Goal: Transaction & Acquisition: Purchase product/service

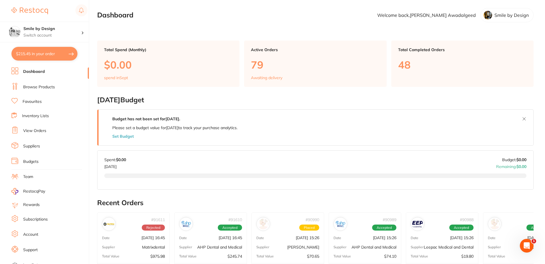
click at [37, 135] on li "View Orders" at bounding box center [49, 131] width 77 height 9
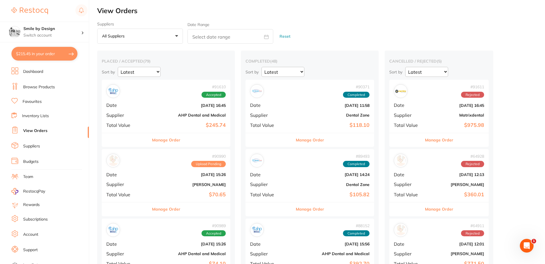
click at [128, 92] on div "# 91610 Accepted" at bounding box center [165, 91] width 119 height 14
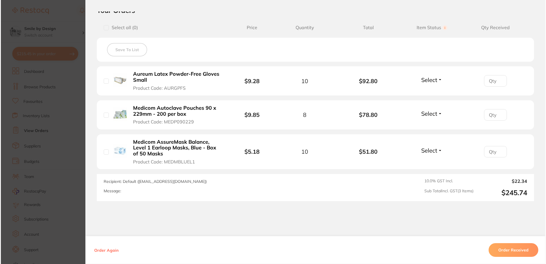
scroll to position [143, 0]
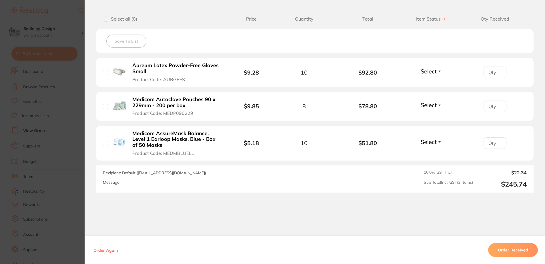
click at [74, 107] on section "Order ID: Restocq- 91610 Order Information Accepted Order Order Date [DATE] 16:…" at bounding box center [272, 132] width 545 height 264
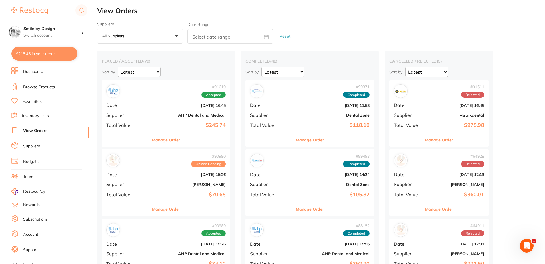
click at [62, 83] on li "Browse Products" at bounding box center [49, 87] width 77 height 9
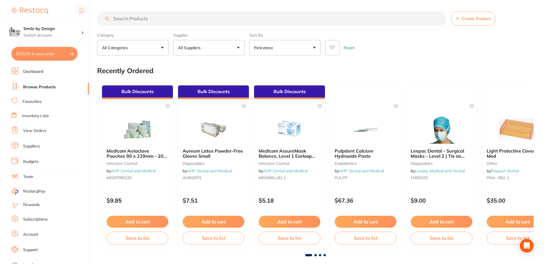
click at [55, 58] on button "$215.45 in your order" at bounding box center [44, 54] width 66 height 14
checkbox input "true"
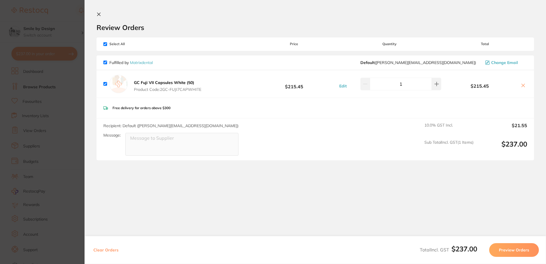
click at [81, 95] on section "Update RRP Set your pre negotiated price for this item. Item Agreed RRP (excl. …" at bounding box center [273, 132] width 546 height 264
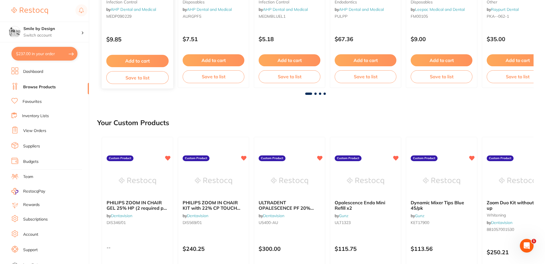
scroll to position [171, 0]
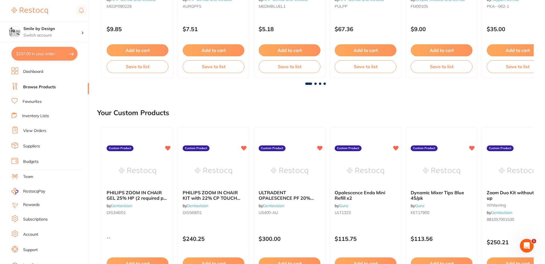
click at [51, 130] on li "View Orders" at bounding box center [49, 131] width 77 height 9
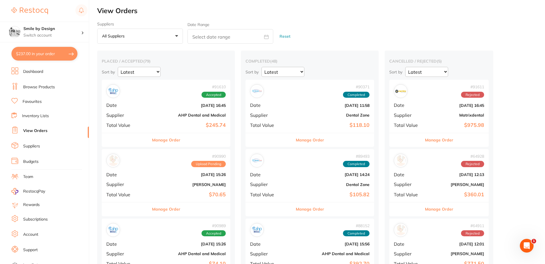
scroll to position [29, 0]
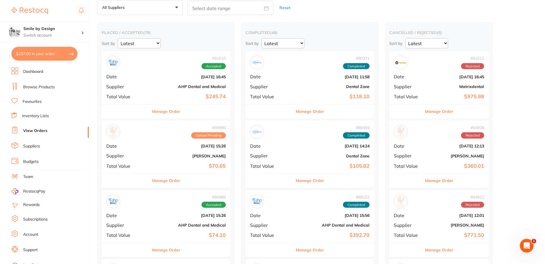
click at [123, 150] on div "# 90990 Upload Pending Date [DATE] 15:26 Supplier [PERSON_NAME] Total Value $70…" at bounding box center [166, 147] width 129 height 53
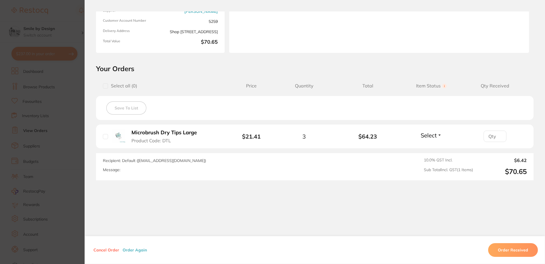
scroll to position [77, 0]
click at [80, 156] on section "Order ID: Restocq- 90990 Order Information Upload Pending Order Date [DATE] 15:…" at bounding box center [272, 132] width 545 height 264
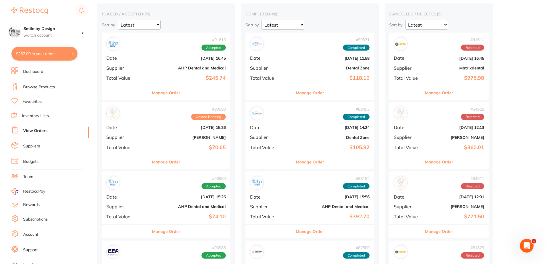
scroll to position [57, 0]
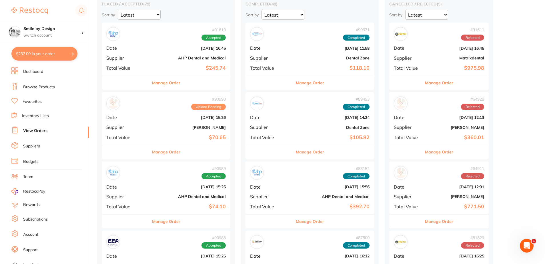
click at [160, 181] on div "# 90989 Accepted Date [DATE] 15:26 Supplier AHP Dental and Medical Total Value …" at bounding box center [166, 187] width 129 height 53
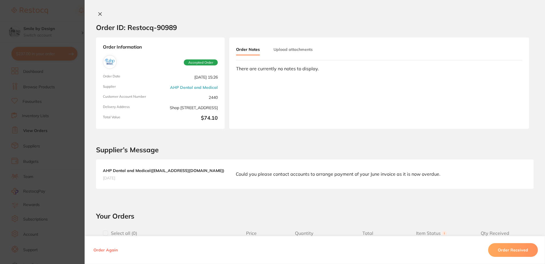
click at [76, 135] on section "Order ID: Restocq- 90989 Order Information Accepted Order Order Date [DATE] 15:…" at bounding box center [272, 132] width 545 height 264
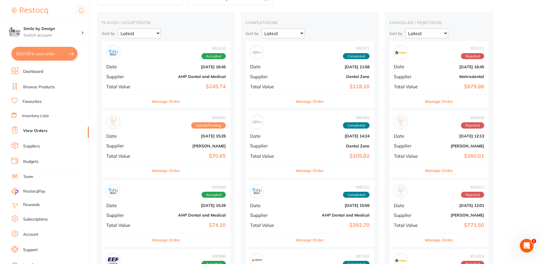
scroll to position [29, 0]
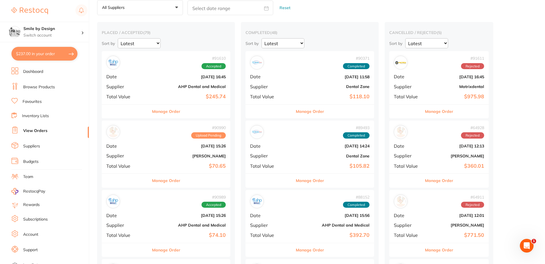
click at [135, 91] on div "# 91610 Accepted Date [DATE] 16:45 Supplier AHP Dental and Medical Total Value …" at bounding box center [166, 77] width 129 height 53
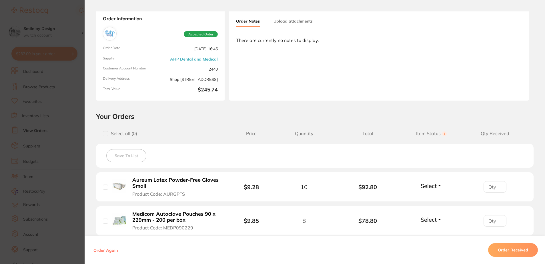
scroll to position [29, 0]
click at [82, 120] on section "Order ID: Restocq- 91610 Order Information Accepted Order Order Date [DATE] 16:…" at bounding box center [272, 132] width 545 height 264
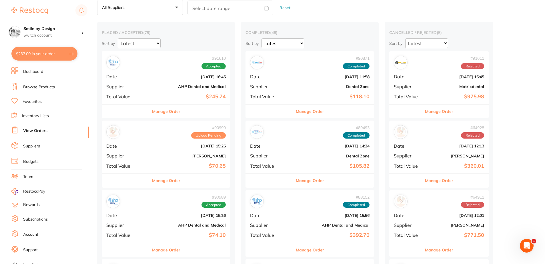
click at [65, 89] on li "Browse Products" at bounding box center [49, 87] width 77 height 9
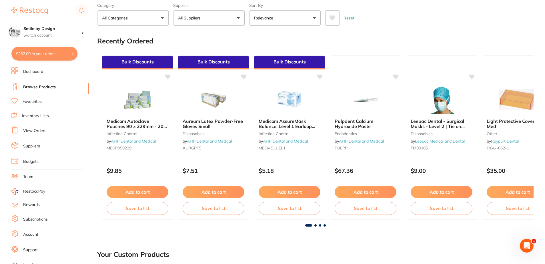
scroll to position [29, 0]
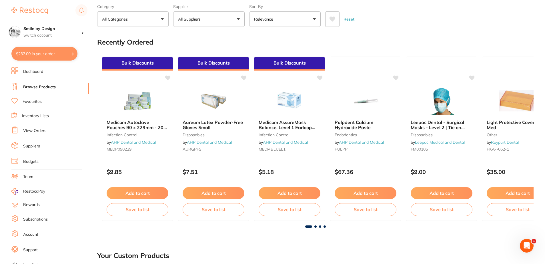
click at [40, 103] on link "Favourites" at bounding box center [32, 102] width 19 height 6
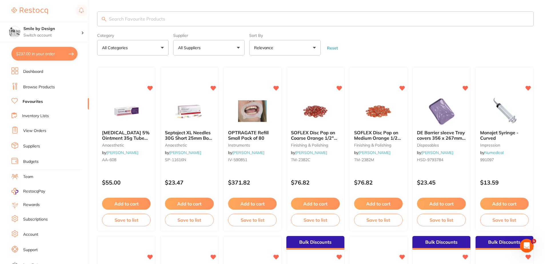
click at [45, 85] on link "Browse Products" at bounding box center [39, 87] width 32 height 6
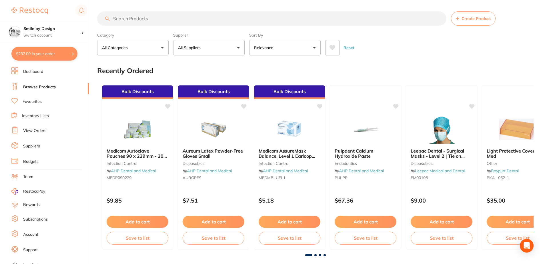
click at [142, 20] on input "search" at bounding box center [271, 18] width 349 height 14
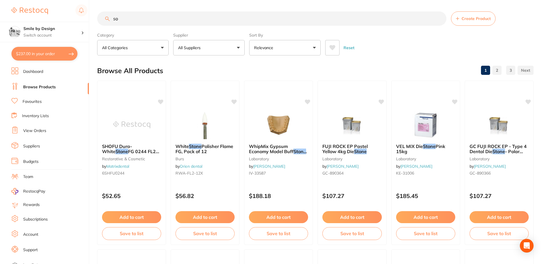
type input "s"
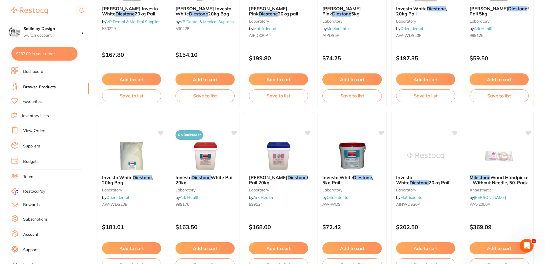
scroll to position [486, 0]
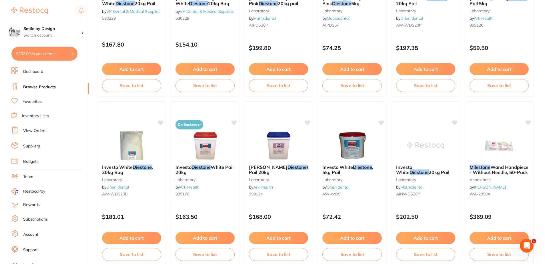
type input "diestone"
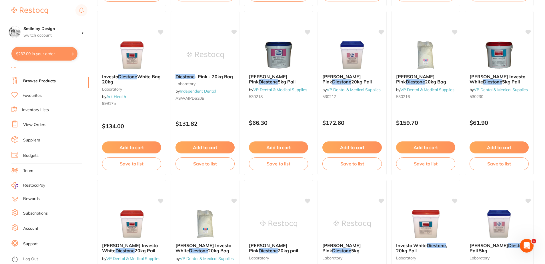
scroll to position [229, 0]
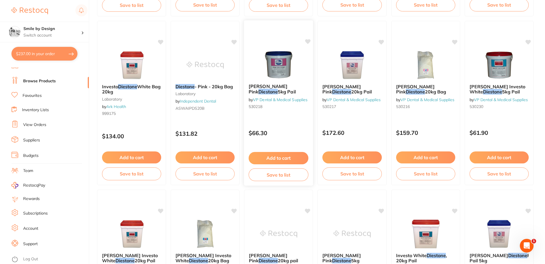
click at [278, 91] on span "5kg Pail" at bounding box center [287, 92] width 18 height 6
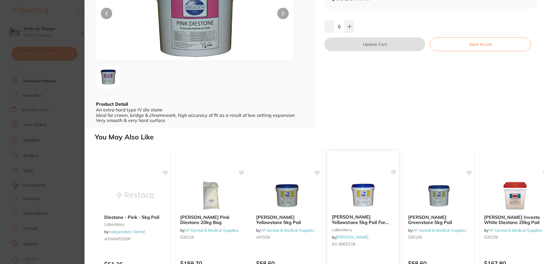
scroll to position [29, 0]
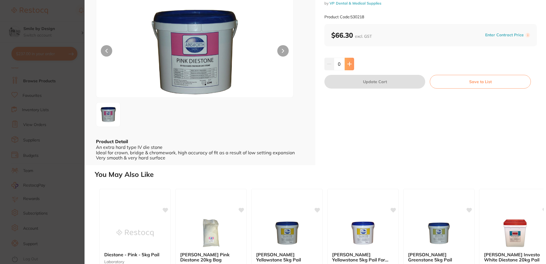
click at [348, 67] on button at bounding box center [349, 64] width 9 height 13
type input "1"
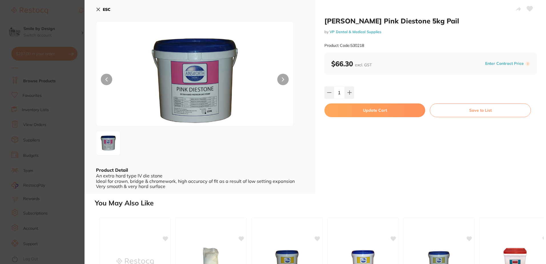
scroll to position [0, 0]
click at [386, 110] on button "Update Cart" at bounding box center [375, 110] width 101 height 14
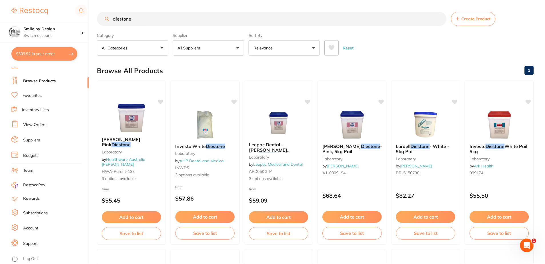
scroll to position [229, 0]
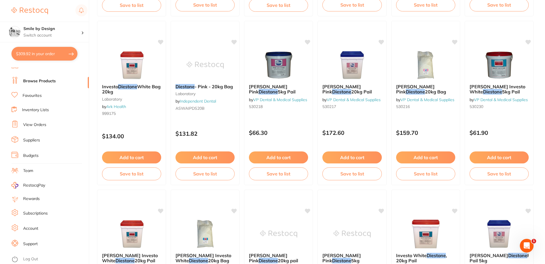
click at [53, 78] on link "Browse Products" at bounding box center [39, 81] width 33 height 6
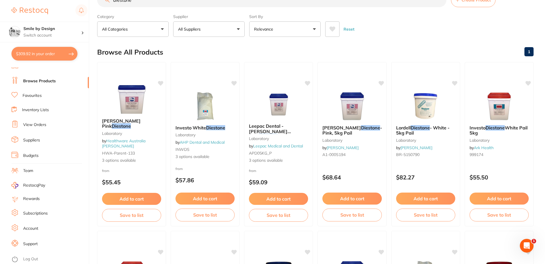
scroll to position [29, 0]
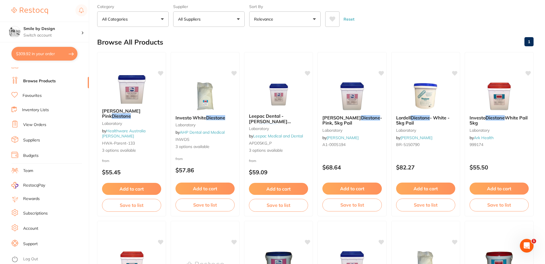
click at [51, 54] on button "$309.92 in your order" at bounding box center [44, 54] width 66 height 14
checkbox input "true"
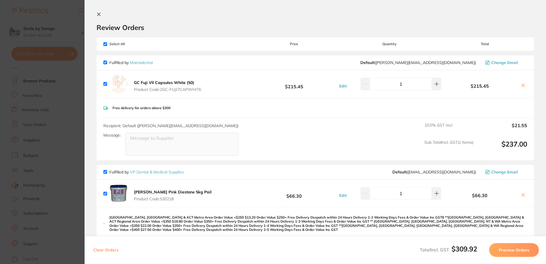
scroll to position [57, 0]
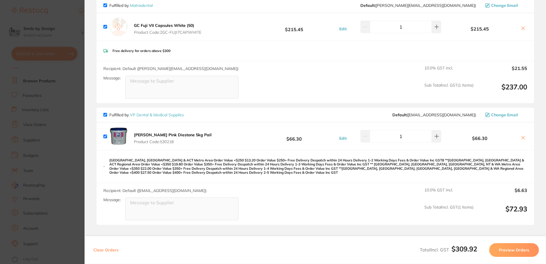
click at [83, 88] on section "Update RRP Set your pre negotiated price for this item. Item Agreed RRP (excl. …" at bounding box center [273, 132] width 546 height 264
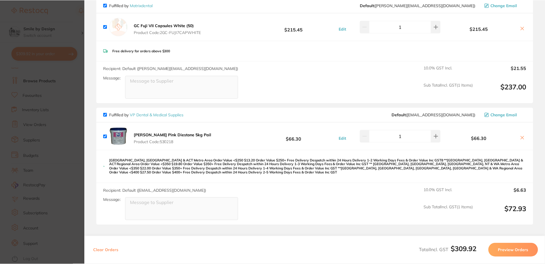
scroll to position [29, 0]
